Goal: Task Accomplishment & Management: Manage account settings

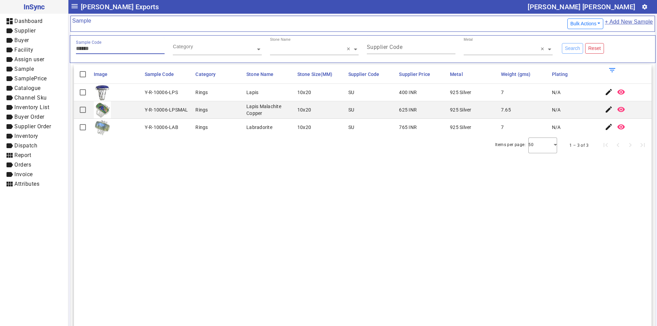
click at [565, 46] on div "Search Reset" at bounding box center [605, 49] width 97 height 24
click at [589, 48] on button "Reset" at bounding box center [594, 48] width 19 height 11
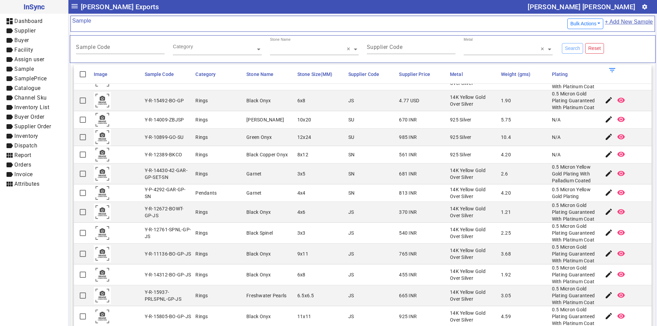
scroll to position [513, 0]
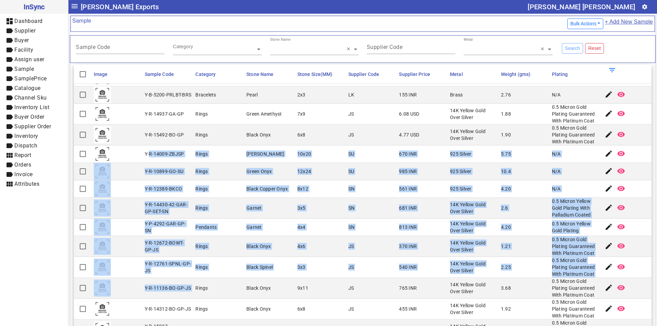
drag, startPoint x: 147, startPoint y: 151, endPoint x: 194, endPoint y: 298, distance: 154.3
click at [194, 298] on mat-table "Image Sample Code Category Stone Name Stone Size(MM) Supplier Code Supplier Pri…" at bounding box center [363, 48] width 578 height 994
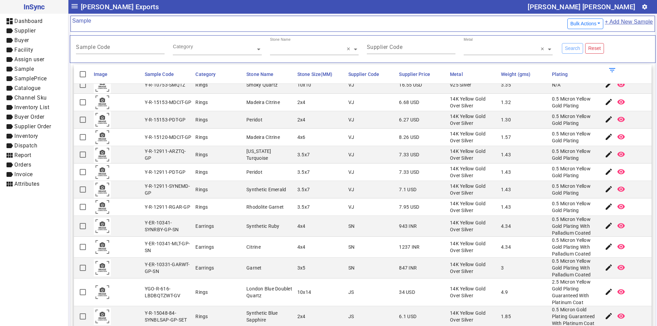
scroll to position [0, 0]
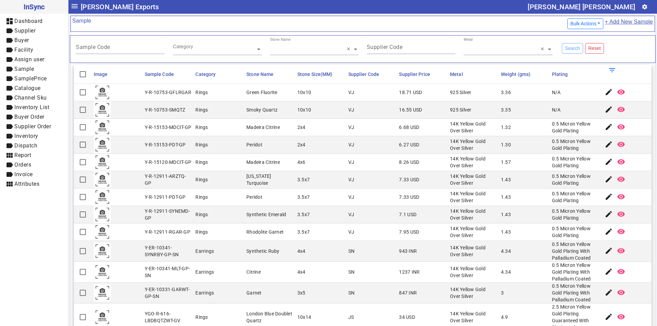
click at [151, 131] on div "Y-R-15153-MDCIT-GP" at bounding box center [168, 127] width 47 height 7
click at [180, 91] on div "Y-R-10753-GFLRGAR" at bounding box center [168, 92] width 47 height 7
copy div "Y-R-10753-GFLRGAR"
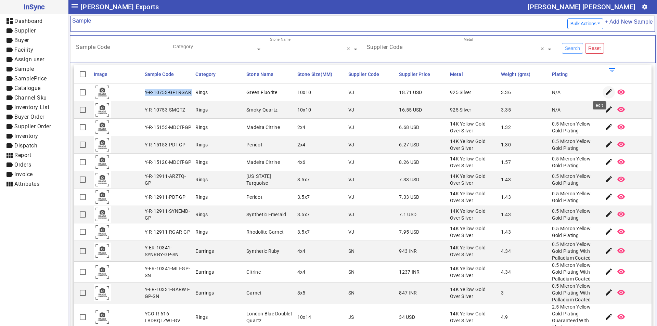
click at [605, 92] on mat-icon "edit" at bounding box center [609, 92] width 8 height 8
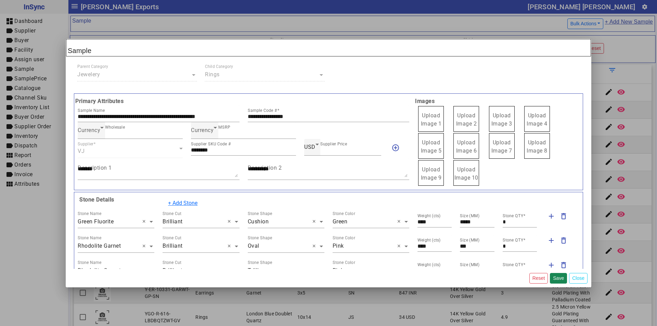
click at [432, 119] on label "Upload Image 1" at bounding box center [431, 119] width 26 height 26
click at [428, 117] on span "Upload Image 1" at bounding box center [431, 119] width 21 height 15
click at [0, 0] on input "Upload Image 1" at bounding box center [0, 0] width 0 height 0
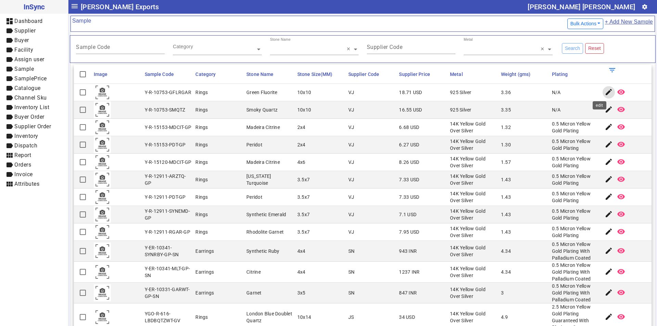
click at [173, 109] on div "Y-R-10753-SMQTZ" at bounding box center [165, 109] width 41 height 7
copy div "Y-R-10753-SMQTZ"
click at [167, 159] on div "Y-R-15120-MDCIT-GP" at bounding box center [168, 162] width 47 height 7
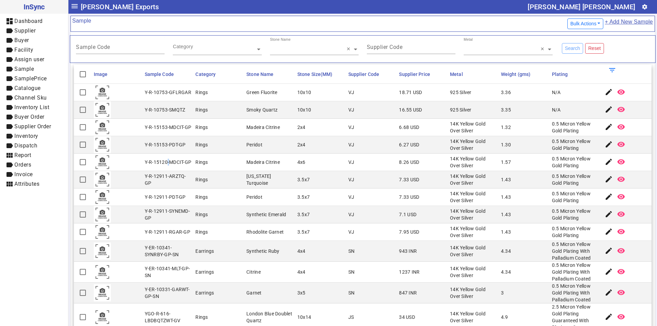
click at [167, 159] on div "Y-R-15120-MDCIT-GP" at bounding box center [168, 162] width 47 height 7
copy div "Y-R-15120-MDCIT-GP"
click at [605, 161] on mat-icon "edit" at bounding box center [609, 162] width 8 height 8
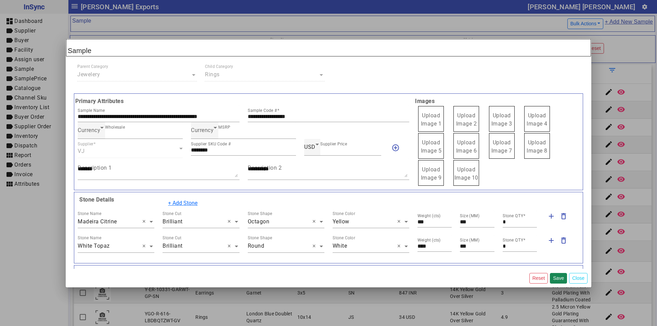
click at [426, 119] on label "Upload Image 1" at bounding box center [431, 119] width 26 height 26
click at [0, 0] on input "Upload Image 1" at bounding box center [0, 0] width 0 height 0
click at [576, 278] on button "Close" at bounding box center [578, 278] width 18 height 11
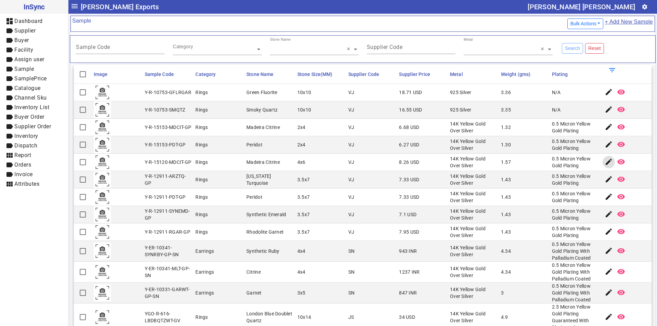
click at [167, 176] on div "Y-R-12911-ARZTQ-GP" at bounding box center [168, 180] width 47 height 14
copy div "Y-R-12911-ARZTQ-GP"
click at [168, 195] on div "Y-R-12911-PDT-GP" at bounding box center [165, 197] width 41 height 7
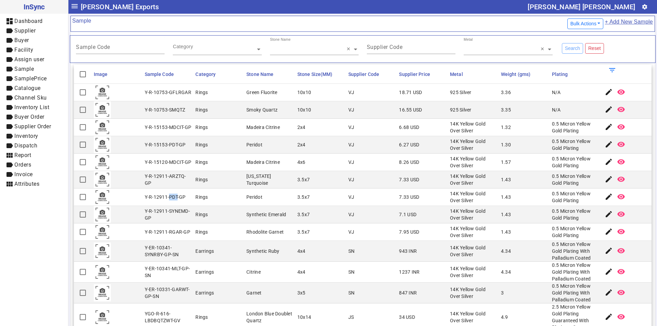
click at [168, 195] on div "Y-R-12911-PDT-GP" at bounding box center [165, 197] width 41 height 7
copy div "Y-R-12911-PDT-GP"
click at [162, 247] on div "Y-ER-10341-SYNRBY-GP-SN" at bounding box center [168, 251] width 47 height 14
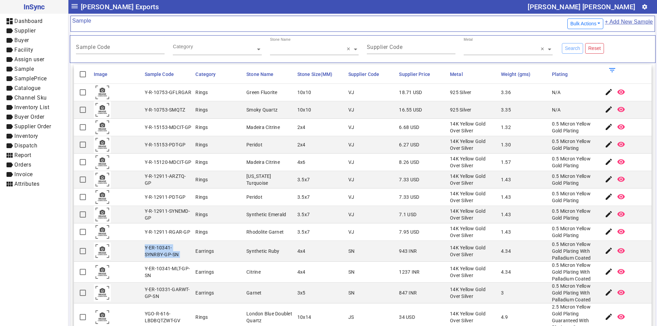
click at [162, 247] on div "Y-ER-10341-SYNRBY-GP-SN" at bounding box center [168, 251] width 47 height 14
copy div "Y-ER-10341-SYNRBY-GP-SN"
click at [204, 229] on div "Rings" at bounding box center [201, 232] width 12 height 7
